Goal: Book appointment/travel/reservation

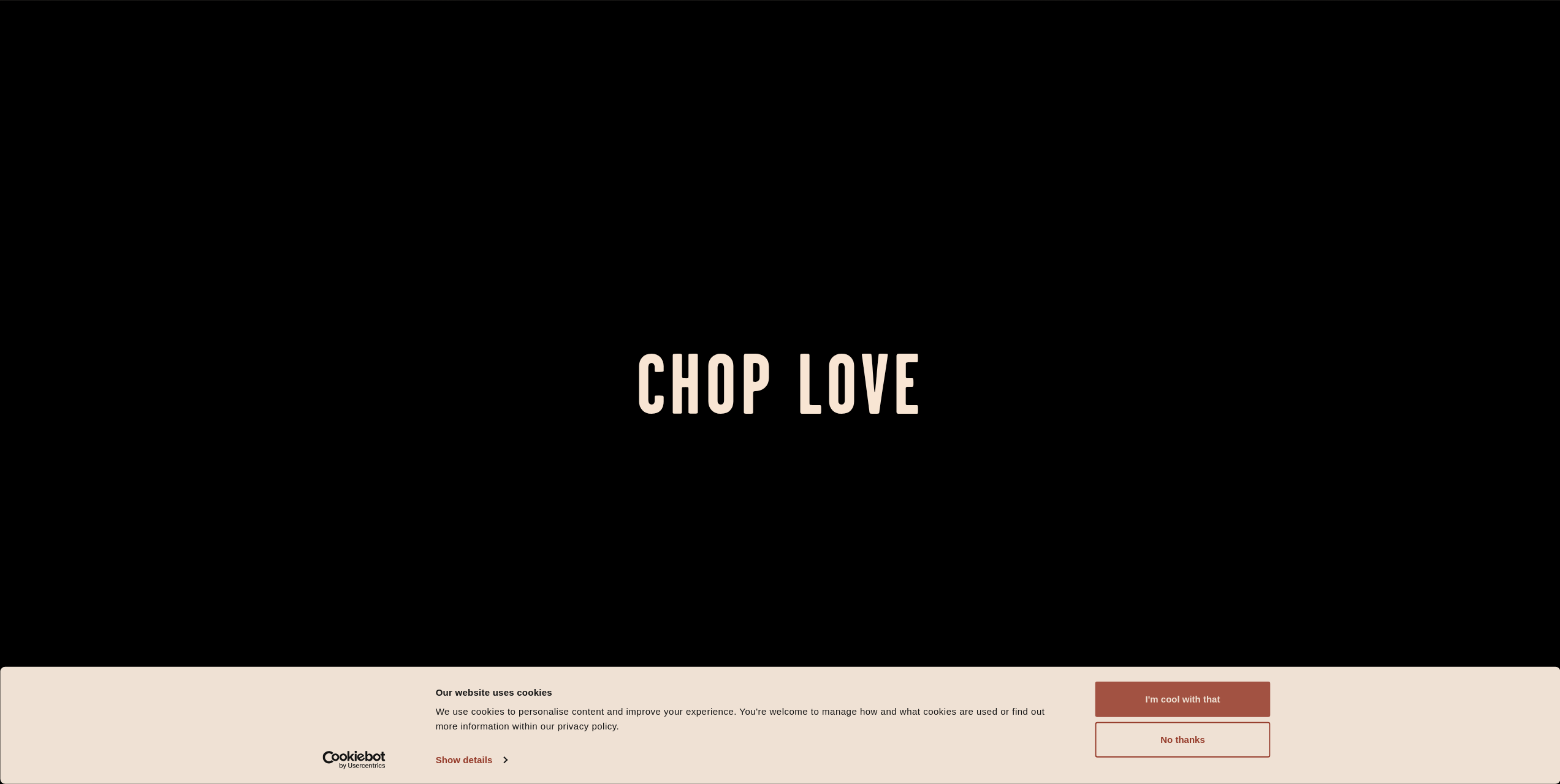
click at [1190, 702] on button "I'm cool with that" at bounding box center [1183, 699] width 175 height 36
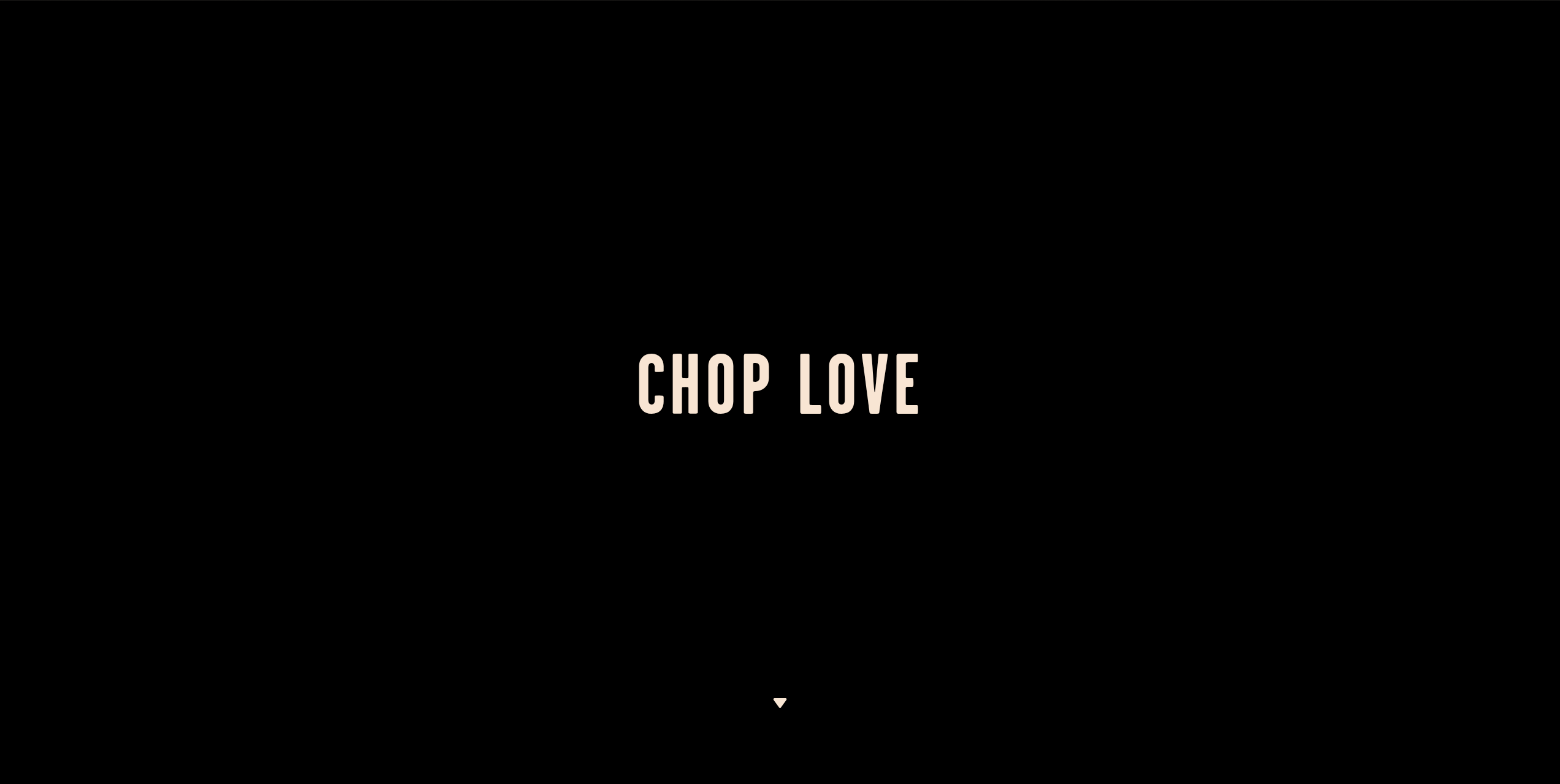
click at [779, 698] on img at bounding box center [780, 702] width 15 height 10
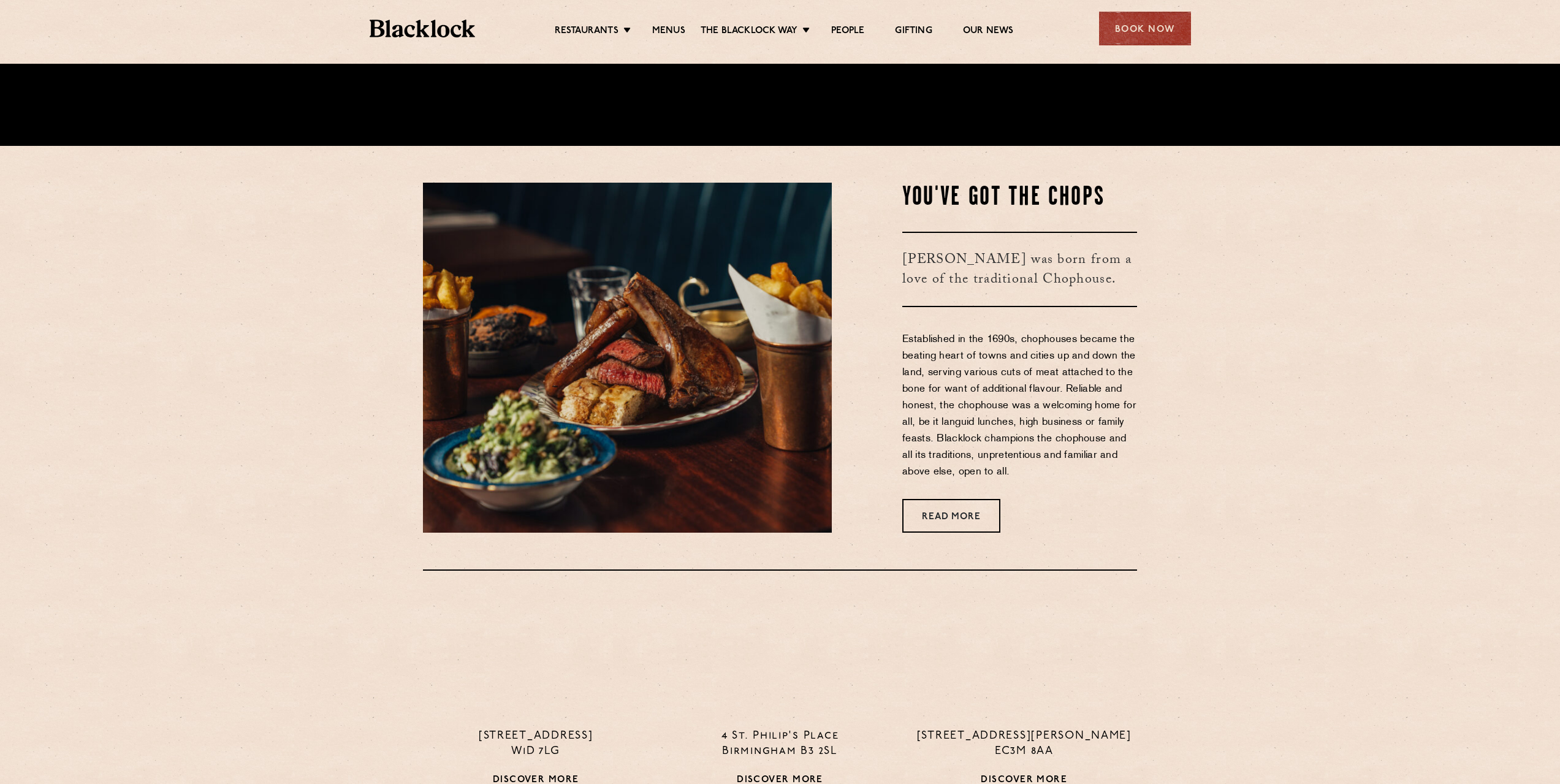
scroll to position [683, 0]
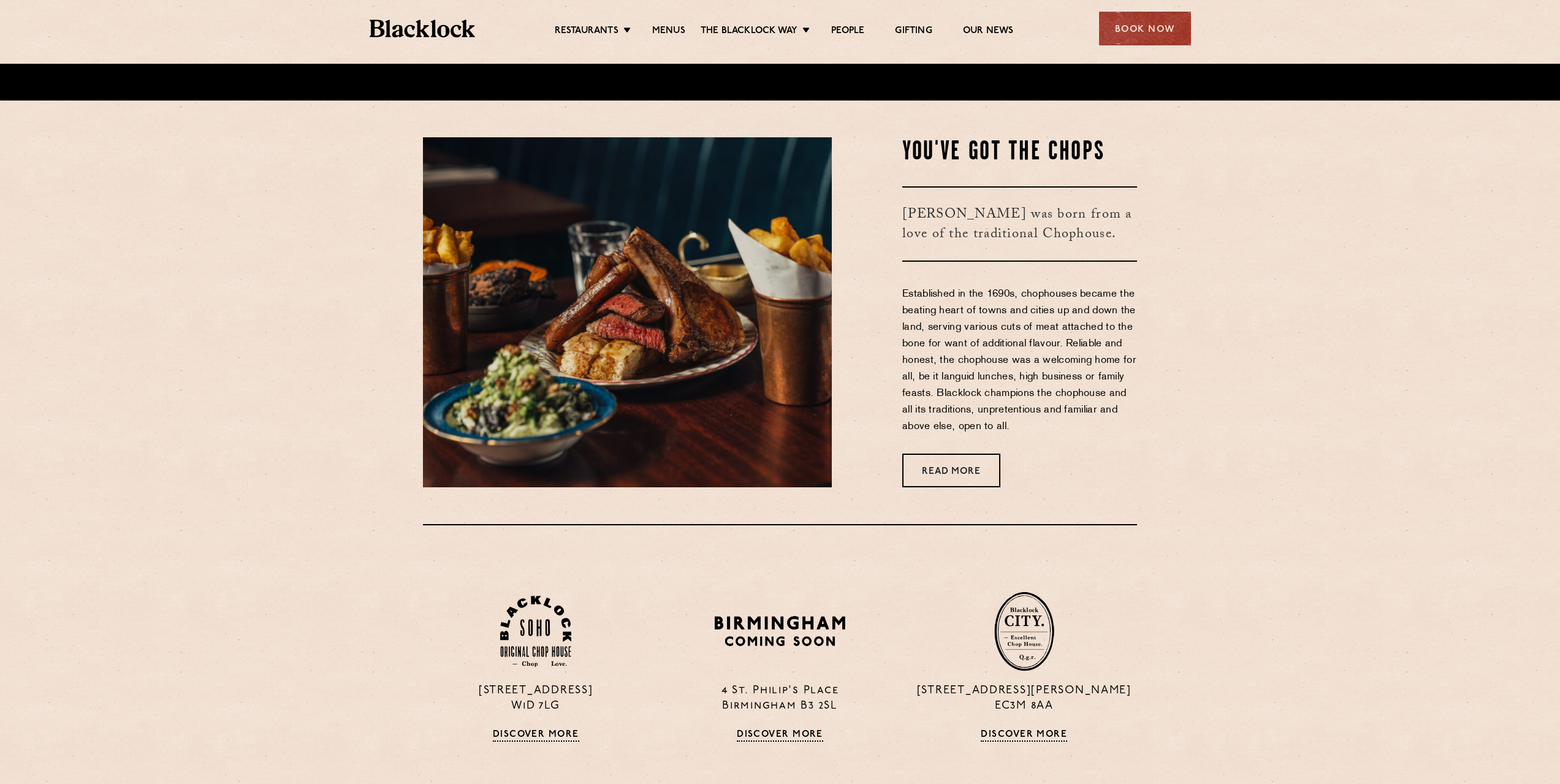
click at [572, 21] on ul "Restaurants [GEOGRAPHIC_DATA] [GEOGRAPHIC_DATA] [GEOGRAPHIC_DATA] [GEOGRAPHIC_D…" at bounding box center [783, 29] width 617 height 20
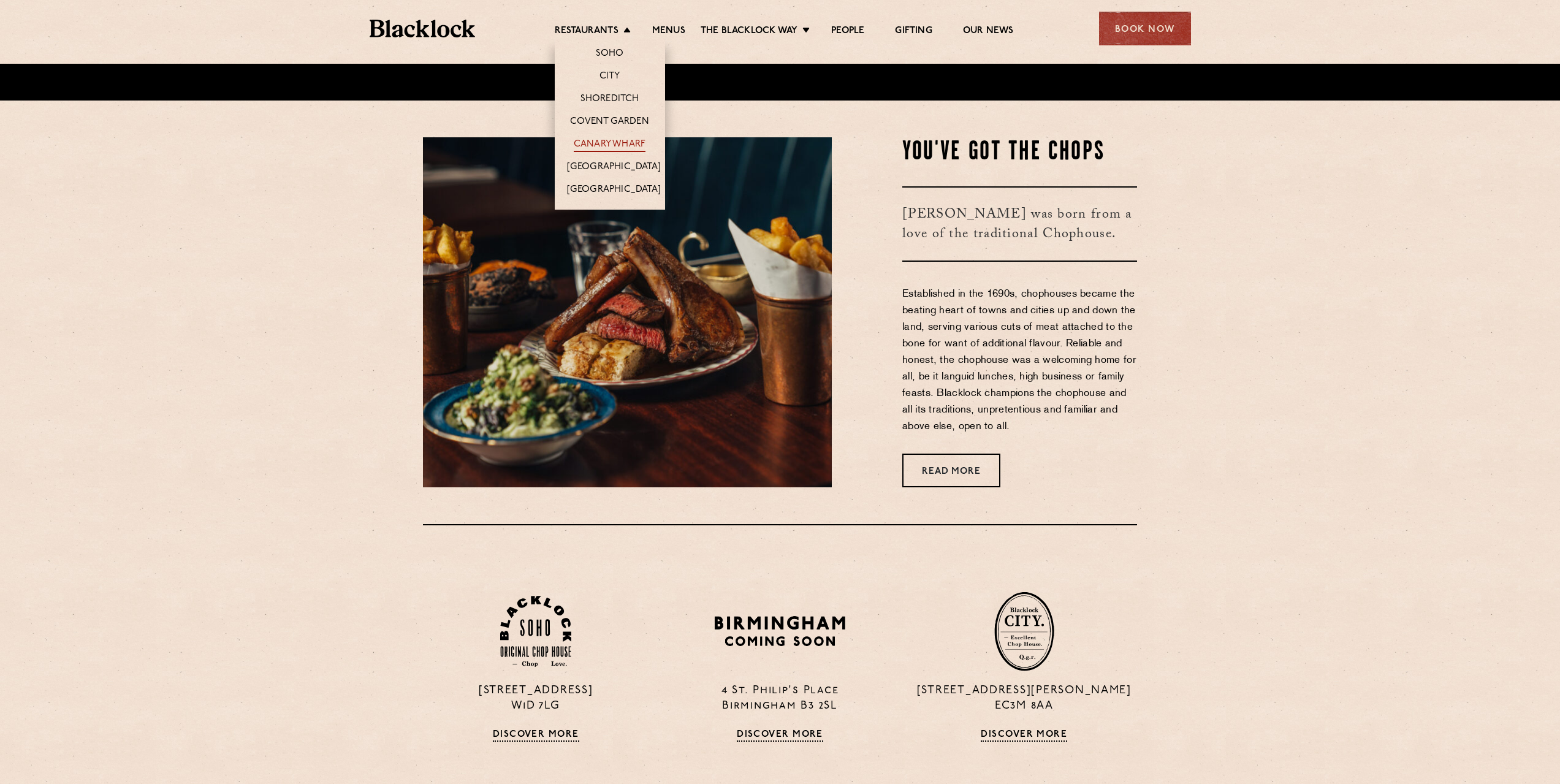
click at [617, 143] on link "Canary Wharf" at bounding box center [609, 145] width 72 height 14
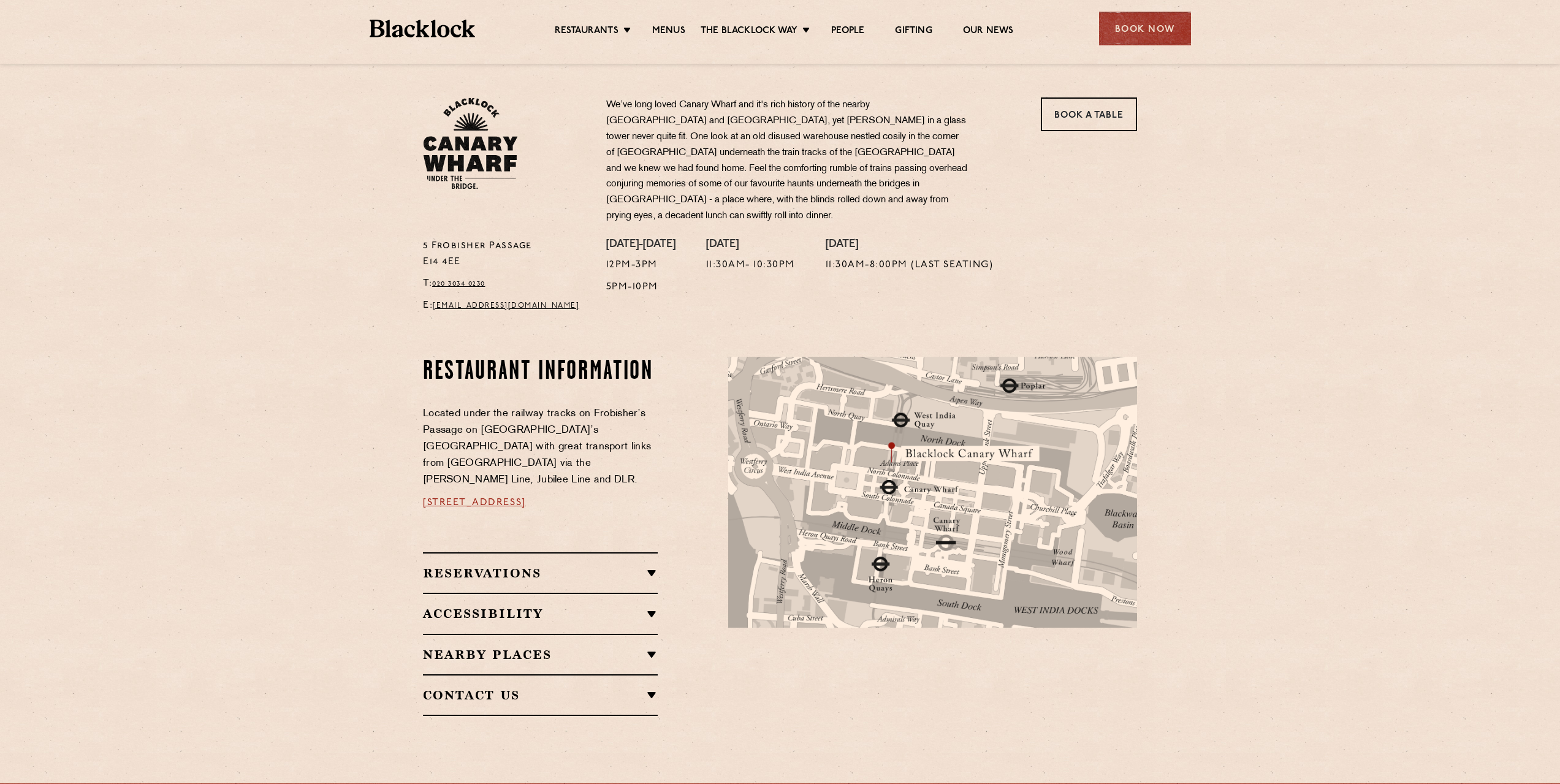
scroll to position [429, 0]
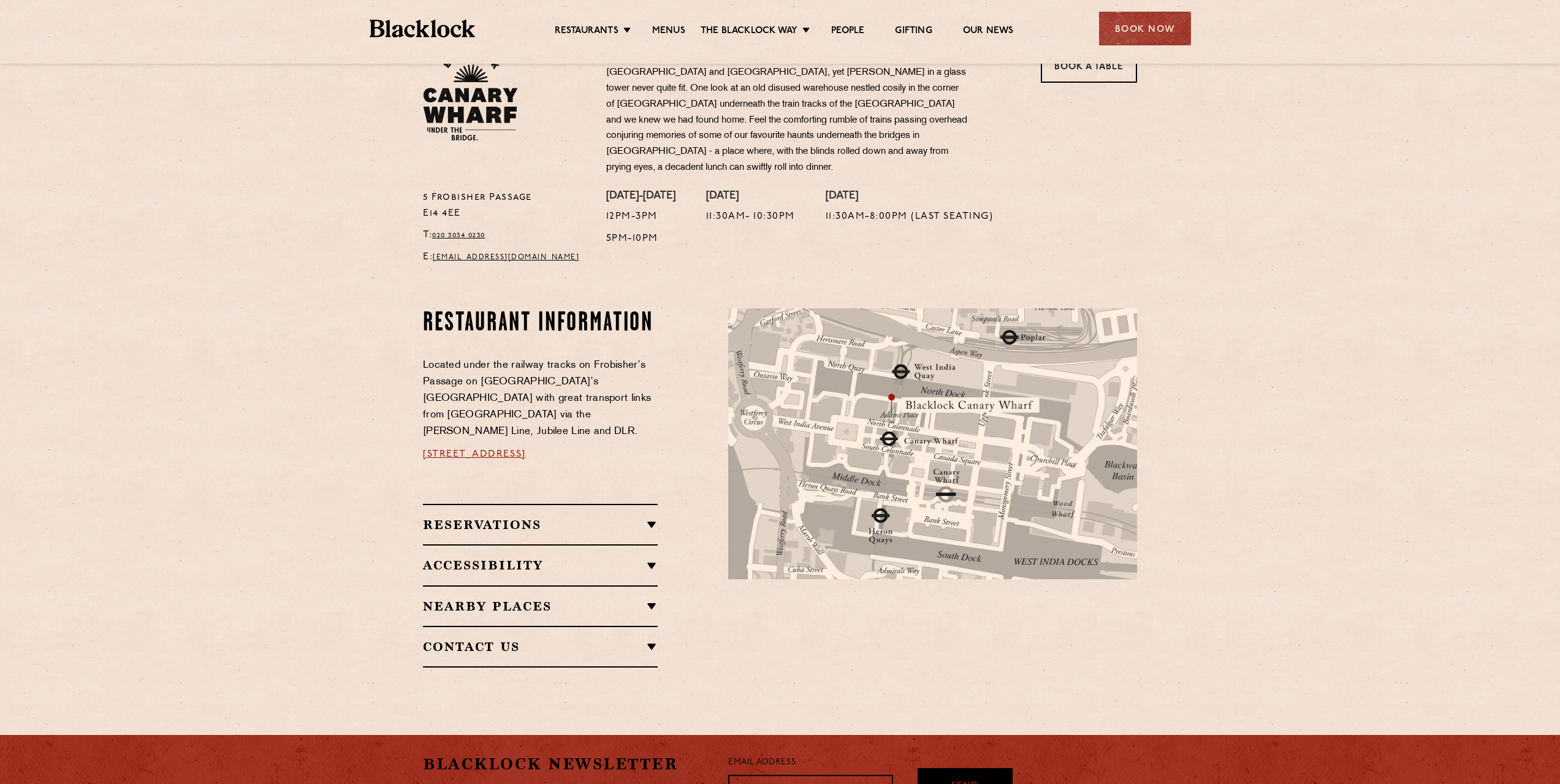
click at [622, 517] on h2 "Reservations" at bounding box center [540, 524] width 234 height 14
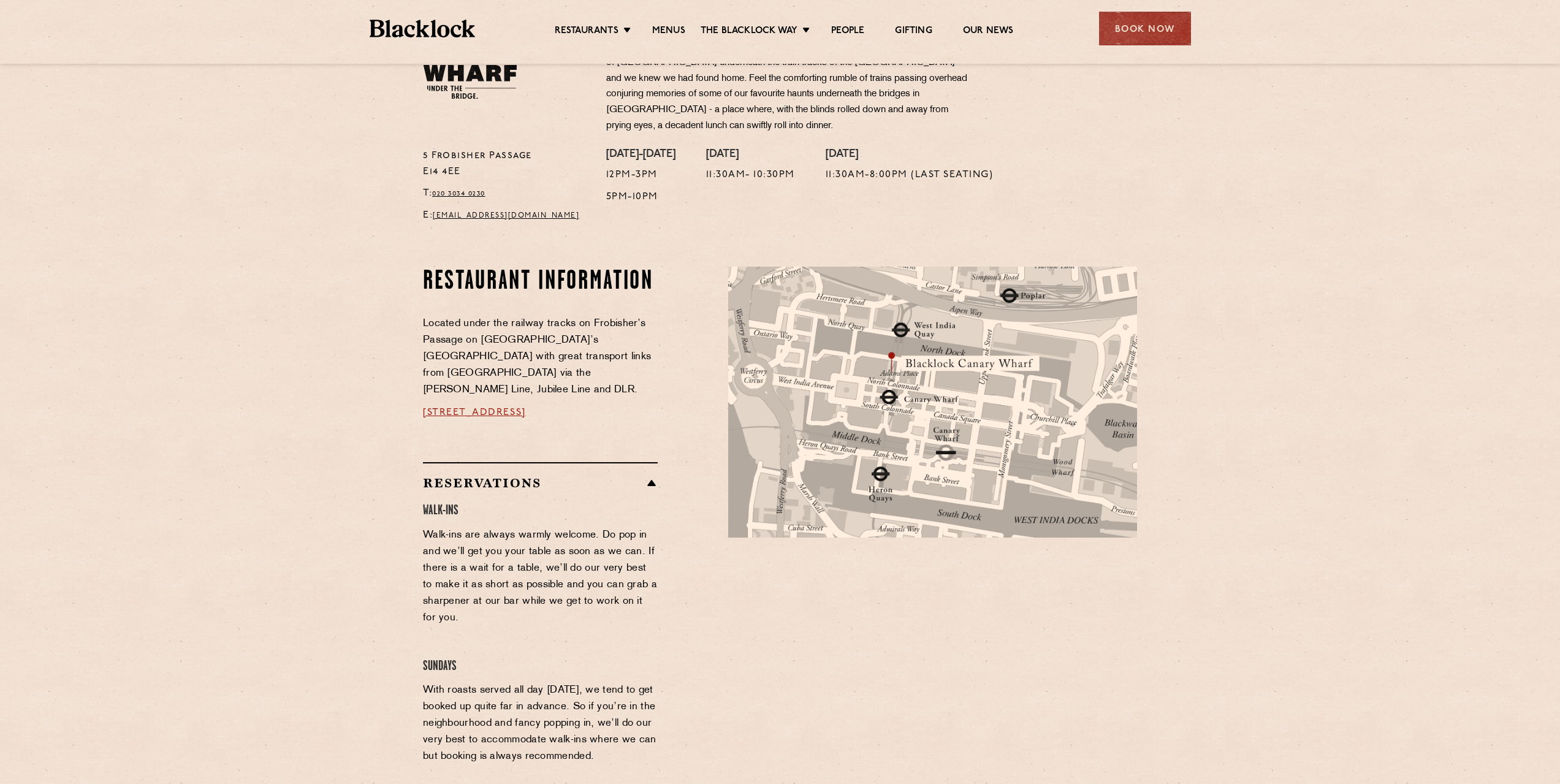
scroll to position [368, 0]
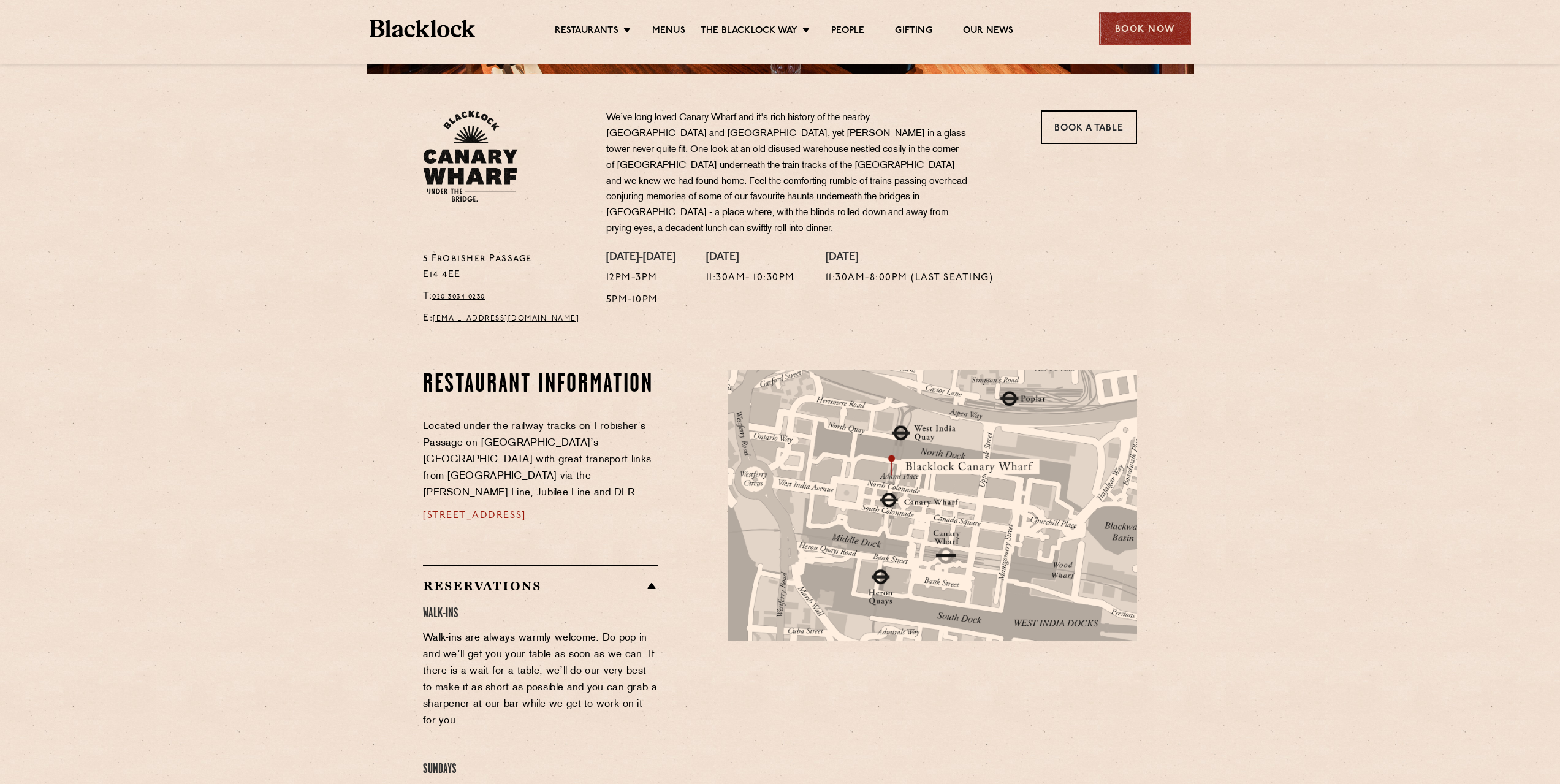
click at [1167, 21] on div "Book Now" at bounding box center [1145, 28] width 92 height 34
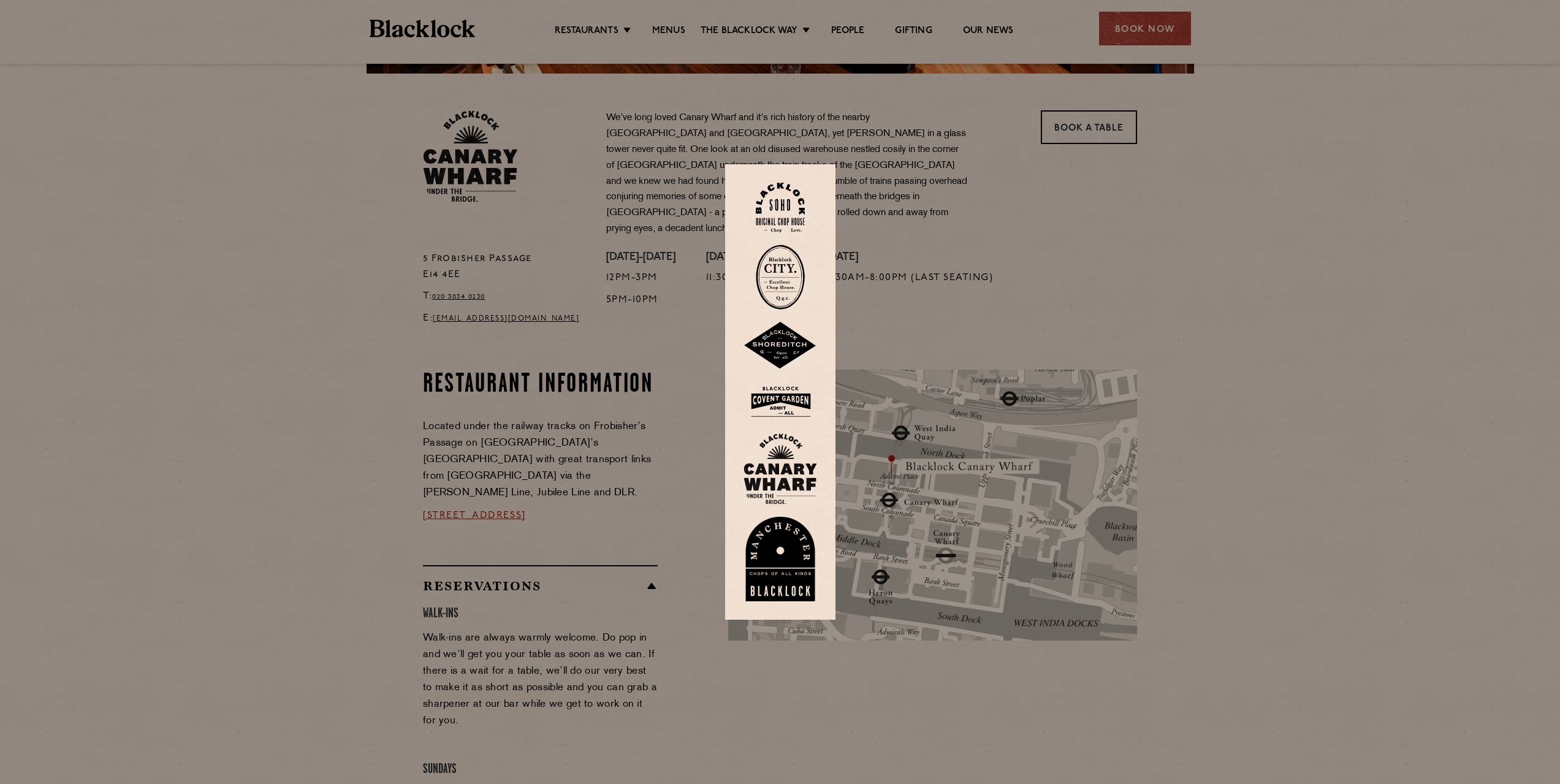
click at [796, 482] on img at bounding box center [780, 469] width 73 height 71
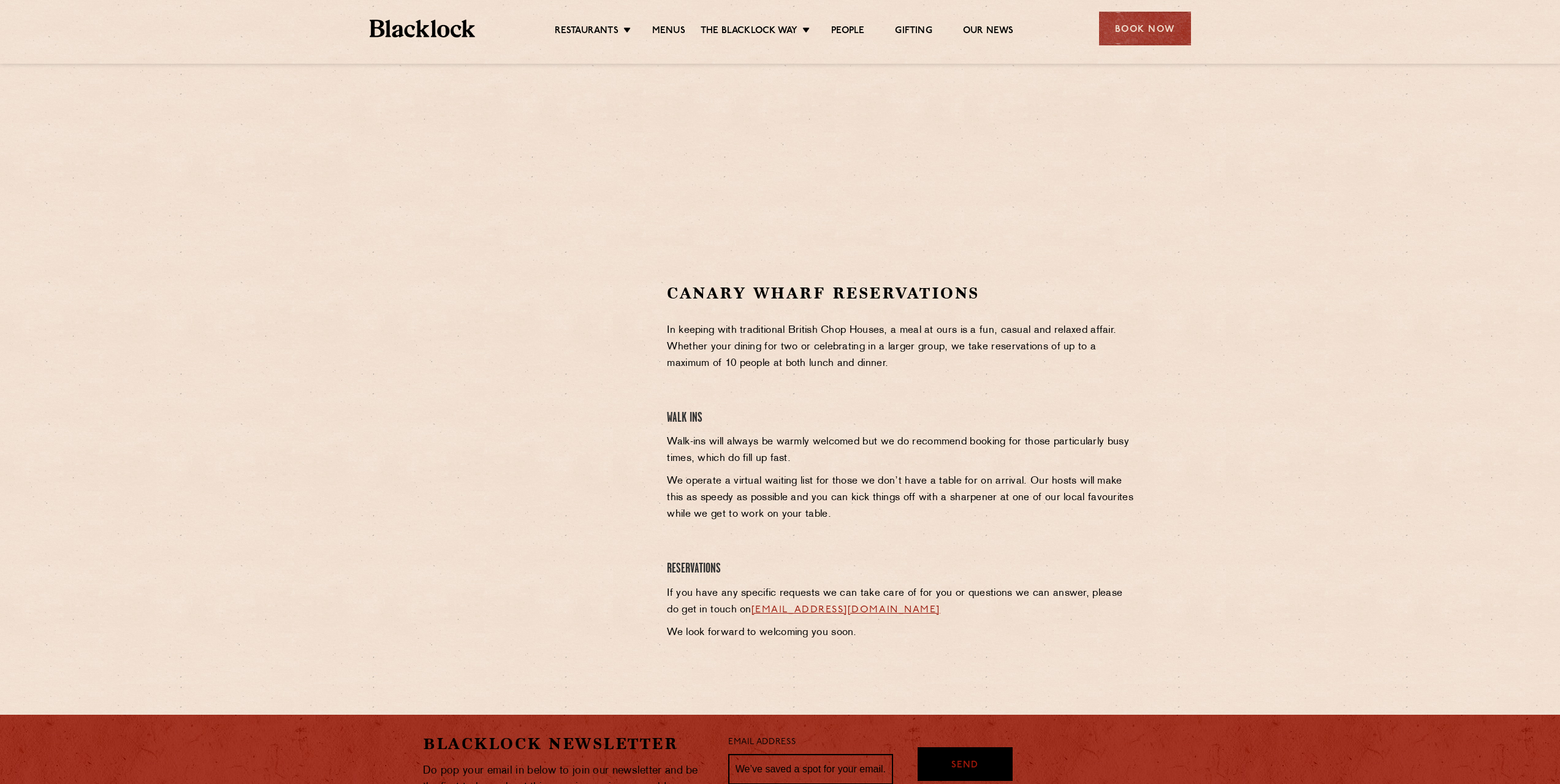
scroll to position [245, 0]
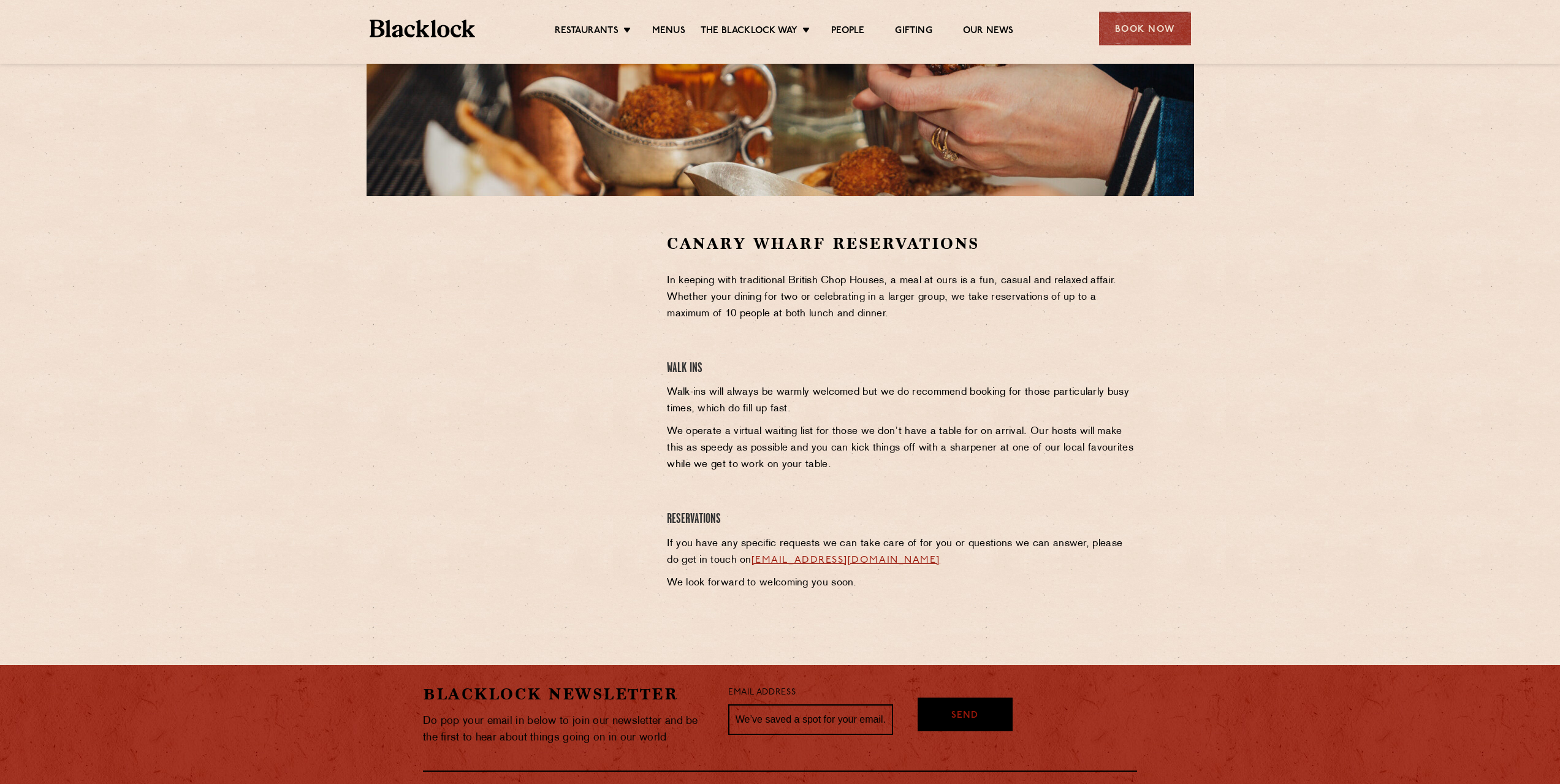
click at [427, 391] on div at bounding box center [535, 325] width 226 height 184
